Goal: Register for event/course

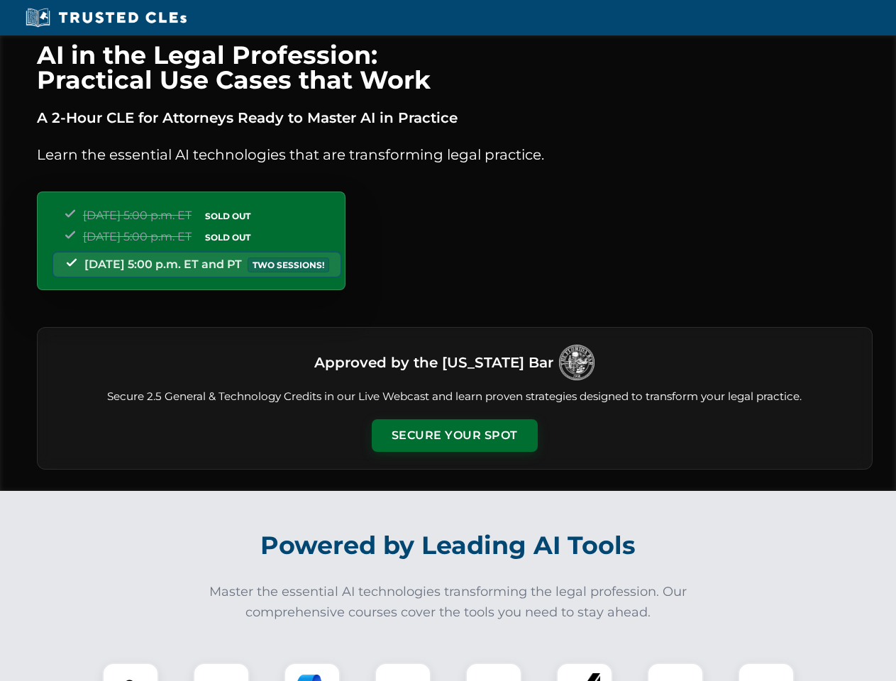
click at [454, 436] on button "Secure Your Spot" at bounding box center [455, 435] width 166 height 33
click at [131, 672] on img at bounding box center [130, 690] width 41 height 41
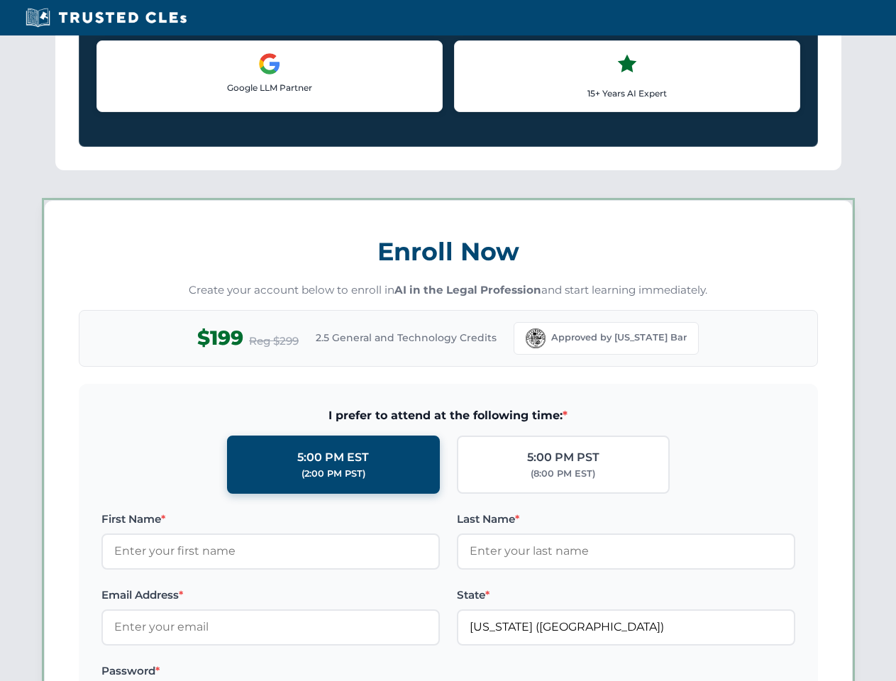
click at [312, 672] on label "Password *" at bounding box center [270, 671] width 338 height 17
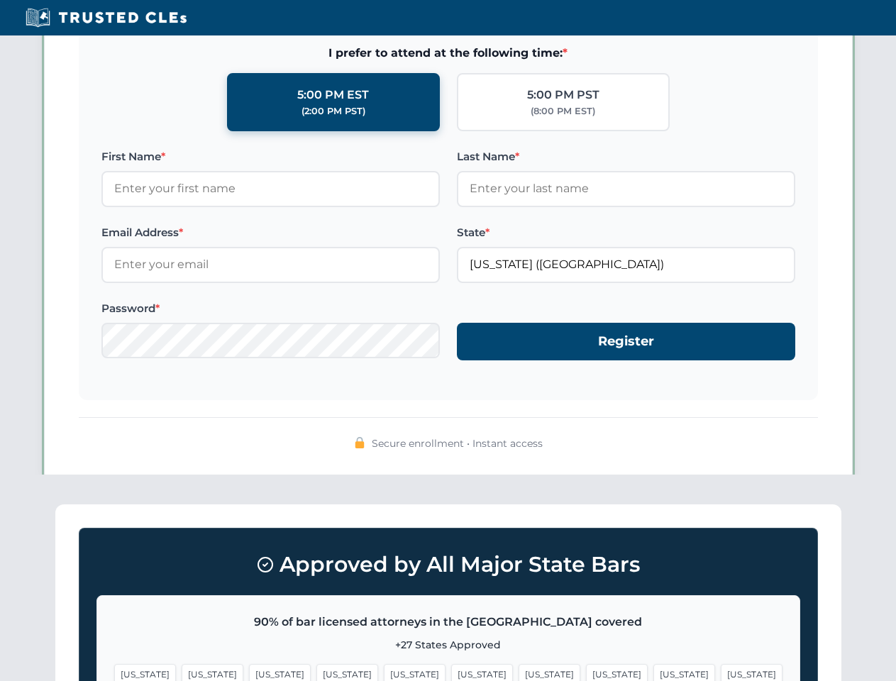
click at [653, 672] on span "[US_STATE]" at bounding box center [684, 674] width 62 height 21
